Goal: Information Seeking & Learning: Learn about a topic

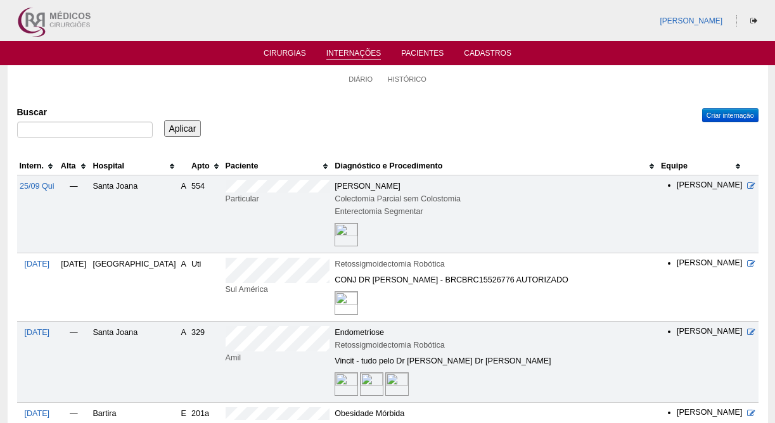
click at [103, 167] on th "Hospital" at bounding box center [134, 166] width 88 height 18
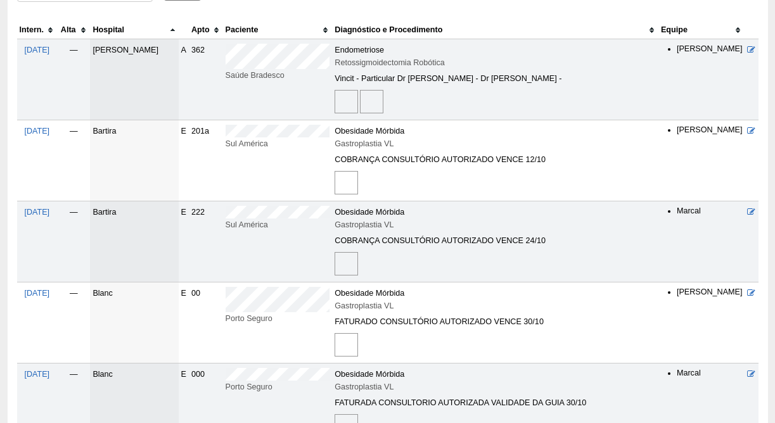
scroll to position [134, 0]
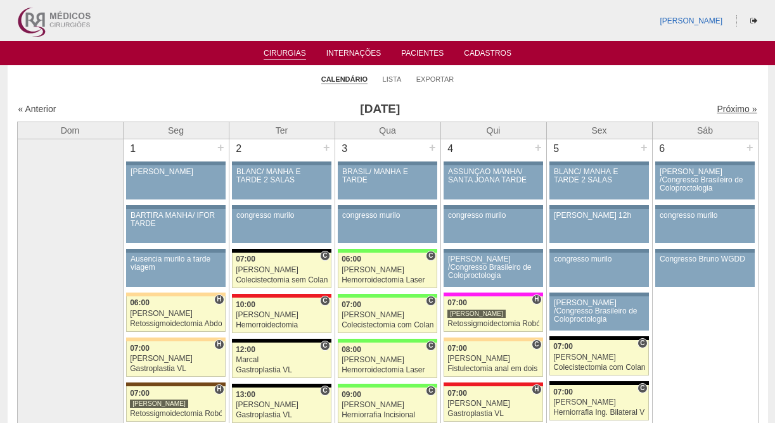
click at [727, 109] on link "Próximo »" at bounding box center [737, 109] width 40 height 10
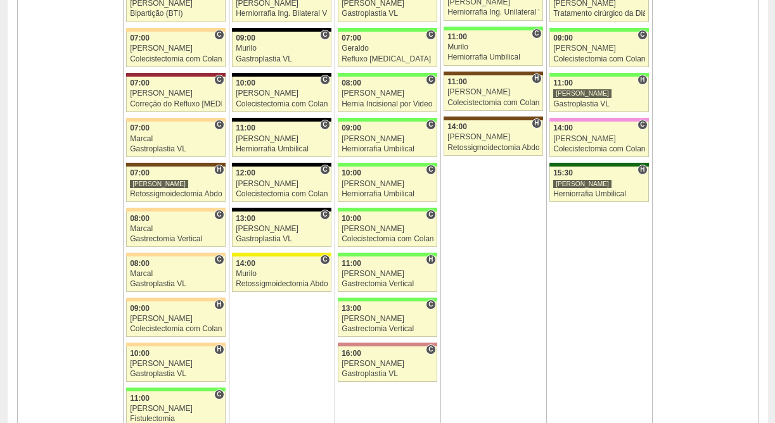
scroll to position [859, 0]
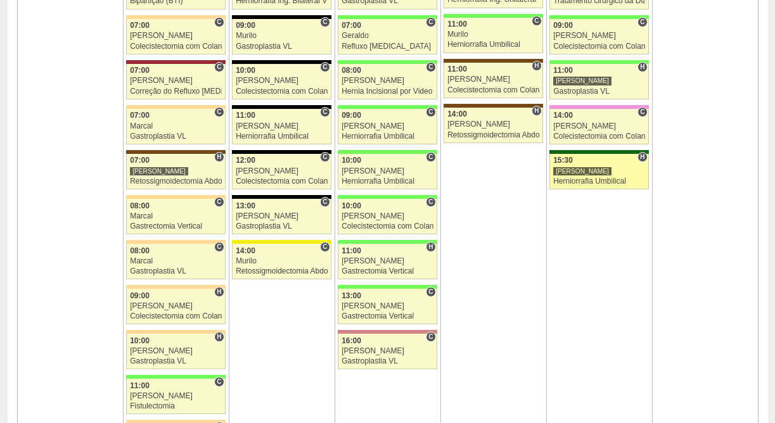
click at [575, 179] on div "Herniorrafia Umbilical" at bounding box center [599, 181] width 92 height 8
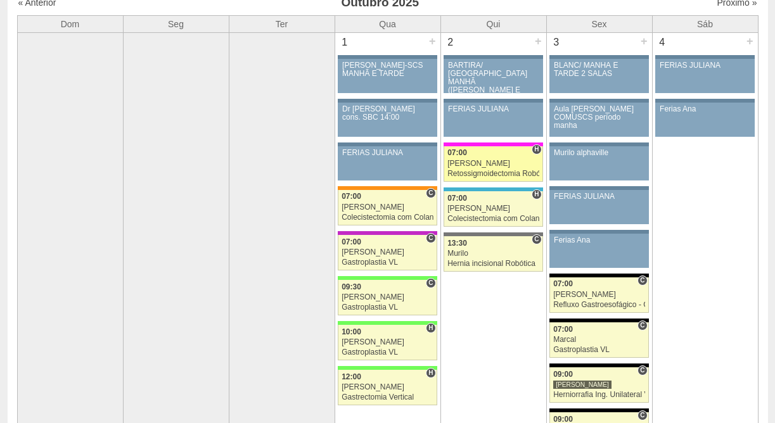
scroll to position [82, 0]
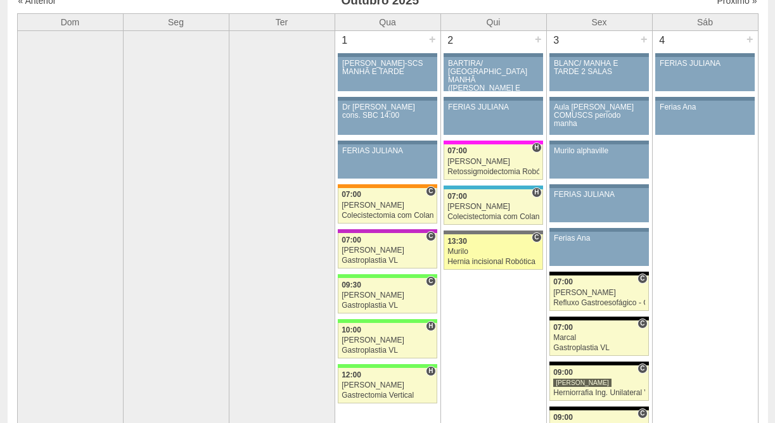
click at [501, 249] on div "Murilo" at bounding box center [493, 252] width 92 height 8
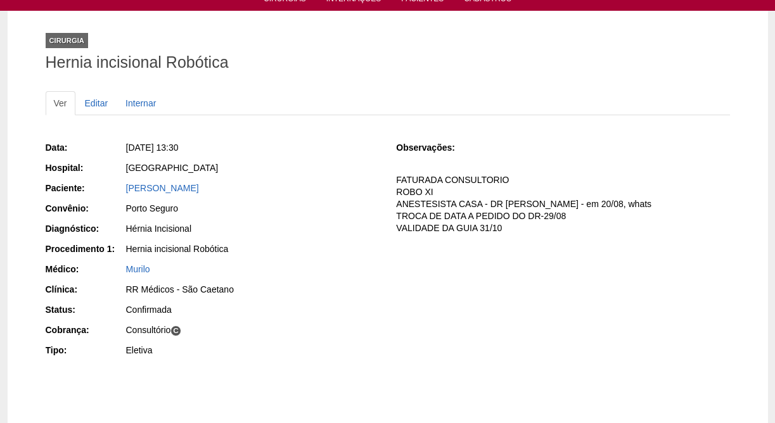
scroll to position [53, 0]
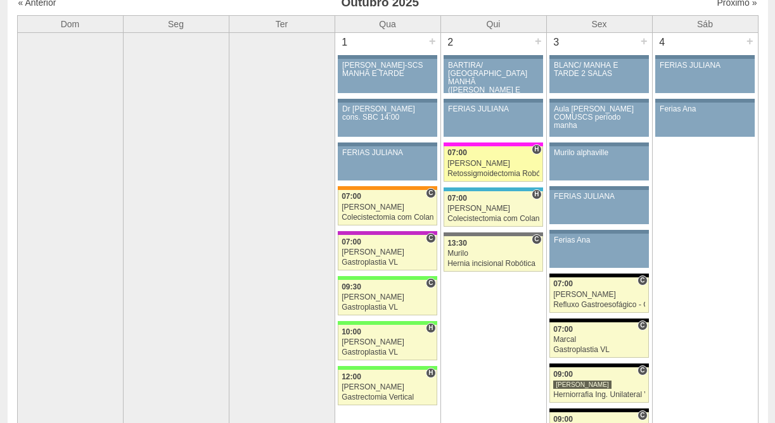
scroll to position [59, 0]
